Goal: Task Accomplishment & Management: Use online tool/utility

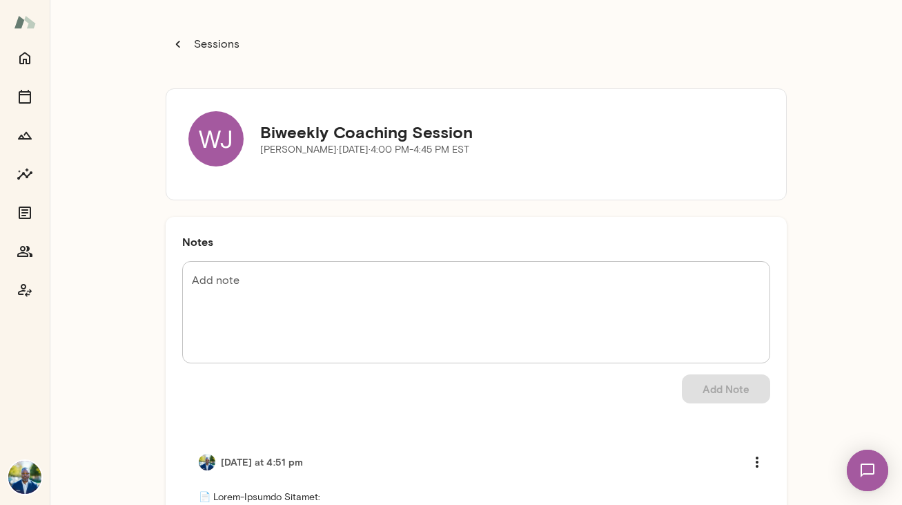
click at [24, 53] on icon "Home" at bounding box center [24, 58] width 11 height 12
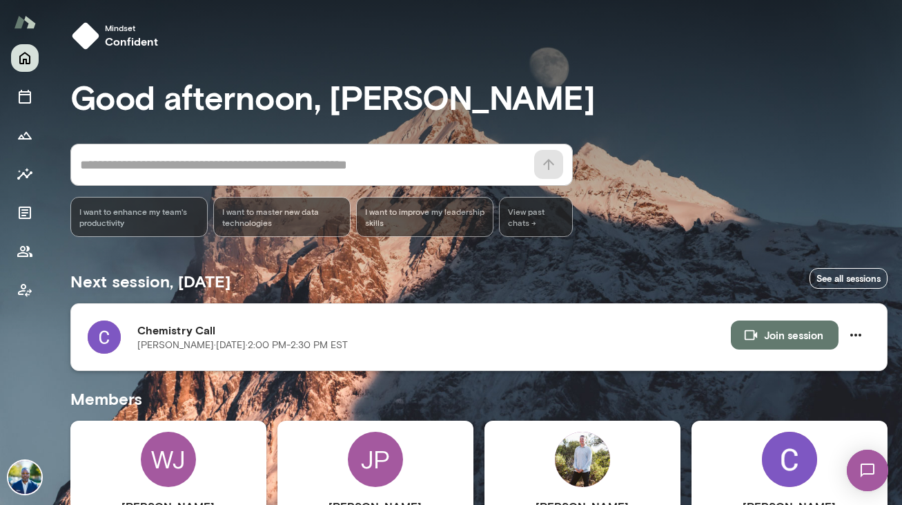
click at [144, 342] on p "[PERSON_NAME][DATE] · 2:00 PM-2:30 PM EST" at bounding box center [242, 345] width 210 height 14
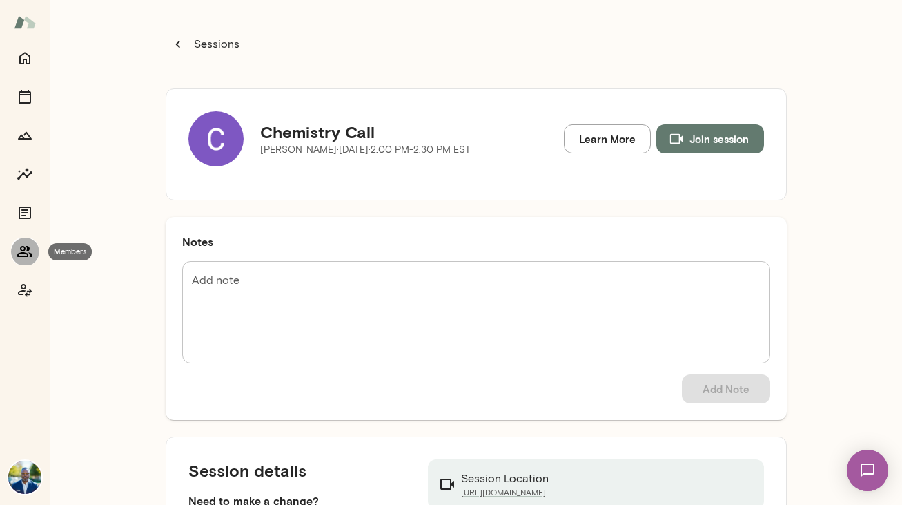
click at [23, 245] on icon "Members" at bounding box center [25, 251] width 17 height 17
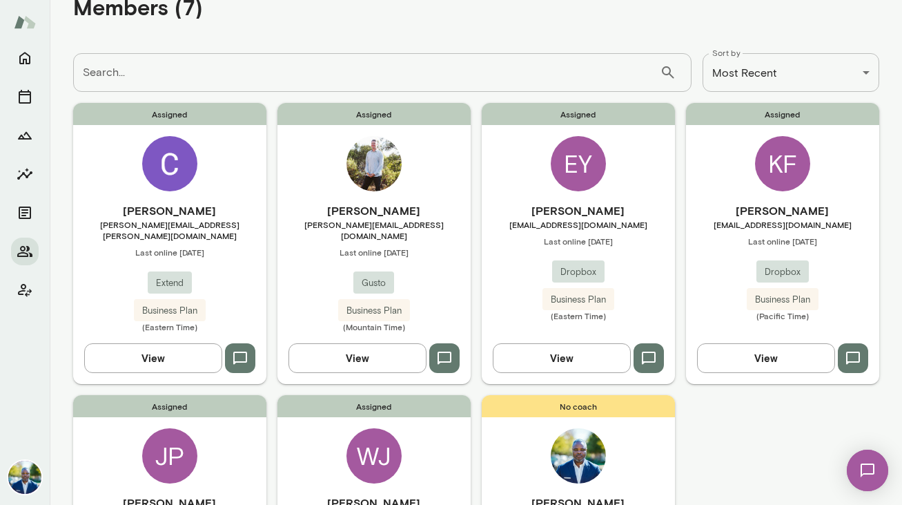
scroll to position [14, 0]
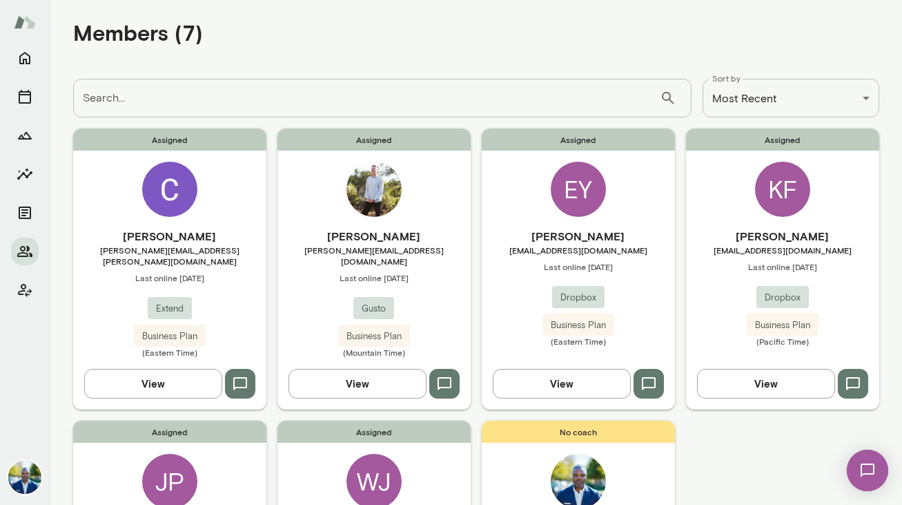
click at [167, 178] on img at bounding box center [169, 188] width 55 height 55
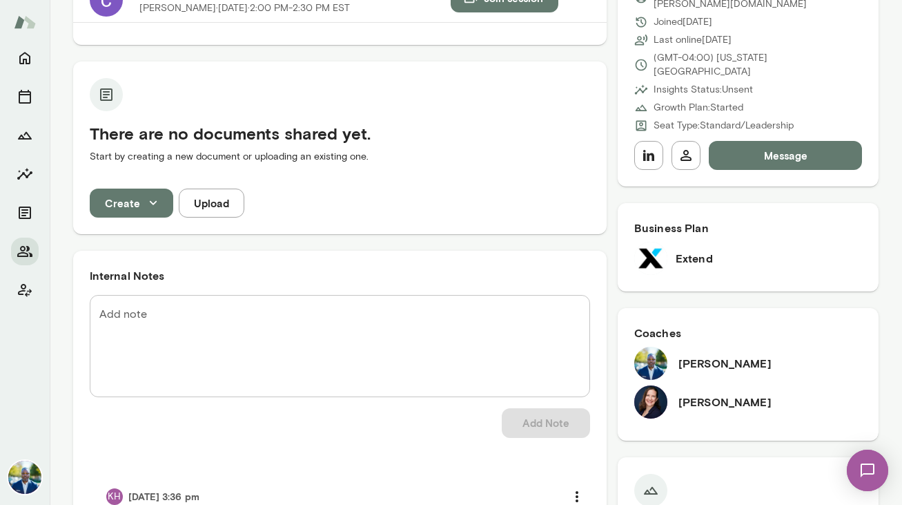
scroll to position [305, 0]
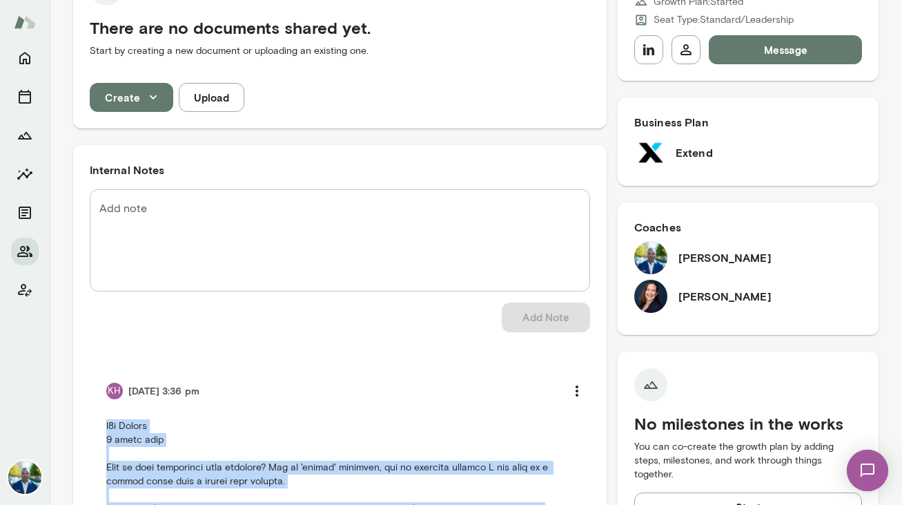
drag, startPoint x: 317, startPoint y: 382, endPoint x: 99, endPoint y: 421, distance: 220.8
copy p "b2b Extend 6 month term What is your experience with coaching? New to 'formal' …"
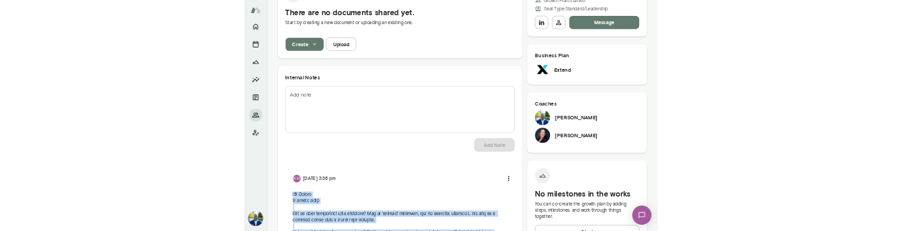
scroll to position [0, 0]
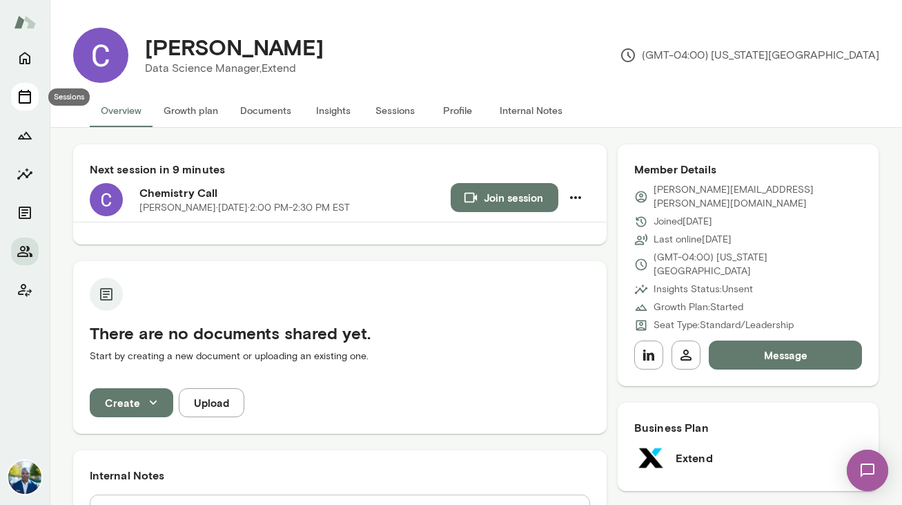
click at [24, 88] on icon "Sessions" at bounding box center [25, 96] width 17 height 17
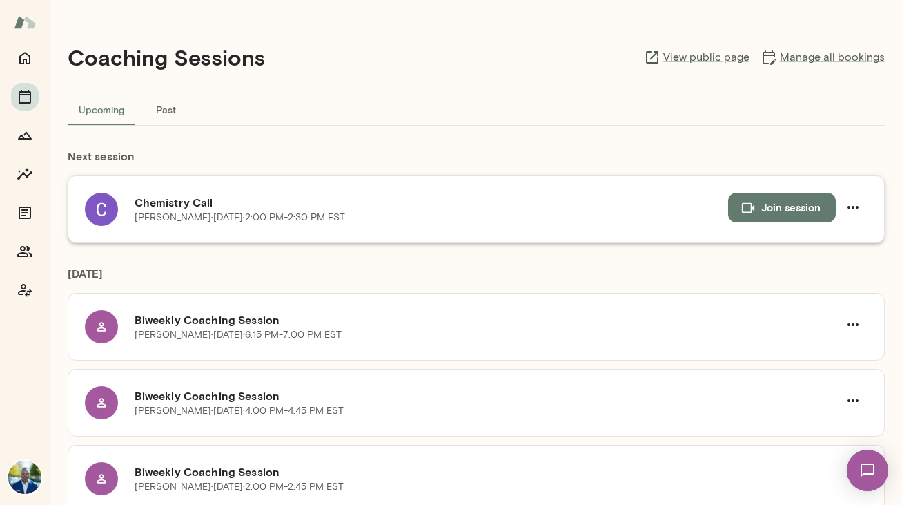
click at [766, 204] on button "Join session" at bounding box center [782, 207] width 108 height 29
